Goal: Information Seeking & Learning: Learn about a topic

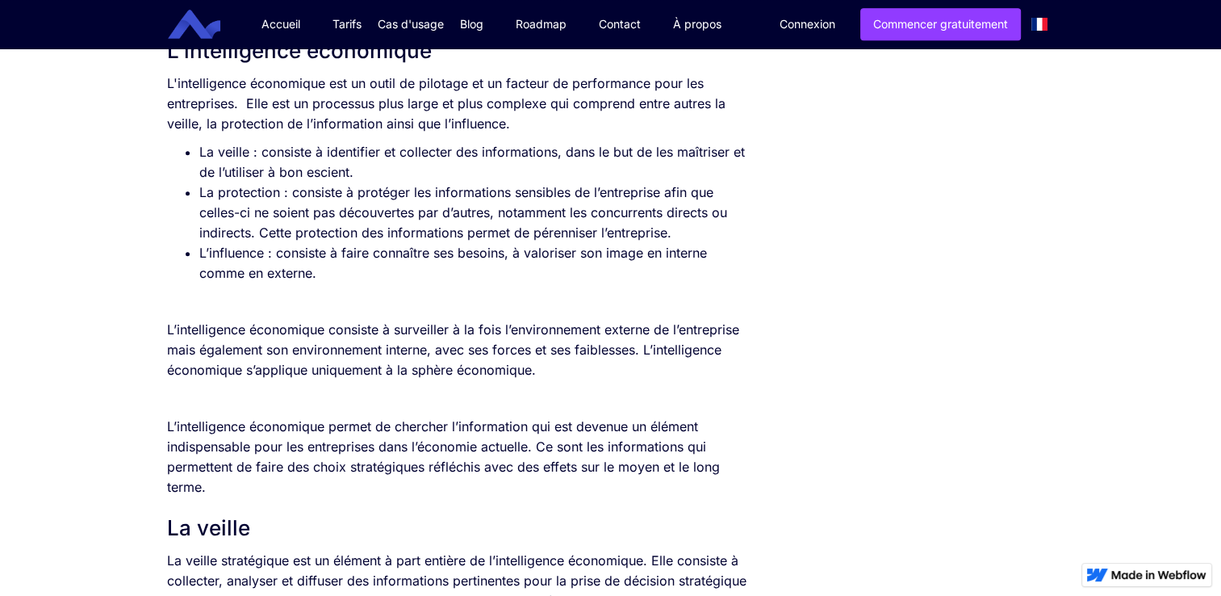
scroll to position [775, 0]
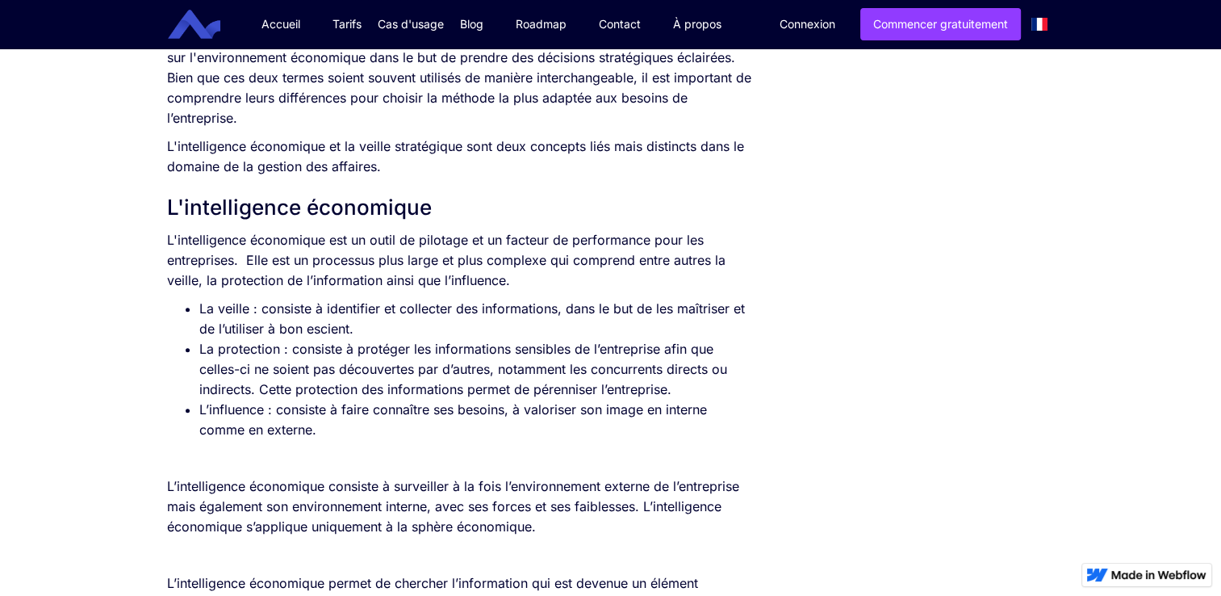
scroll to position [588, 0]
